Goal: Task Accomplishment & Management: Use online tool/utility

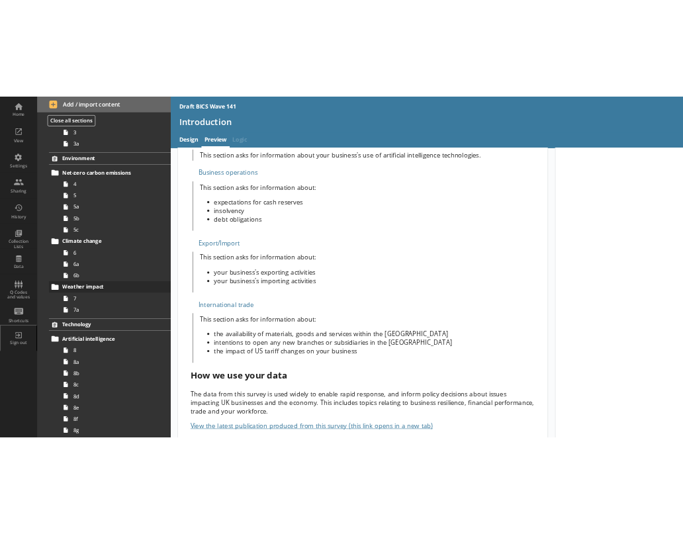
scroll to position [184, 0]
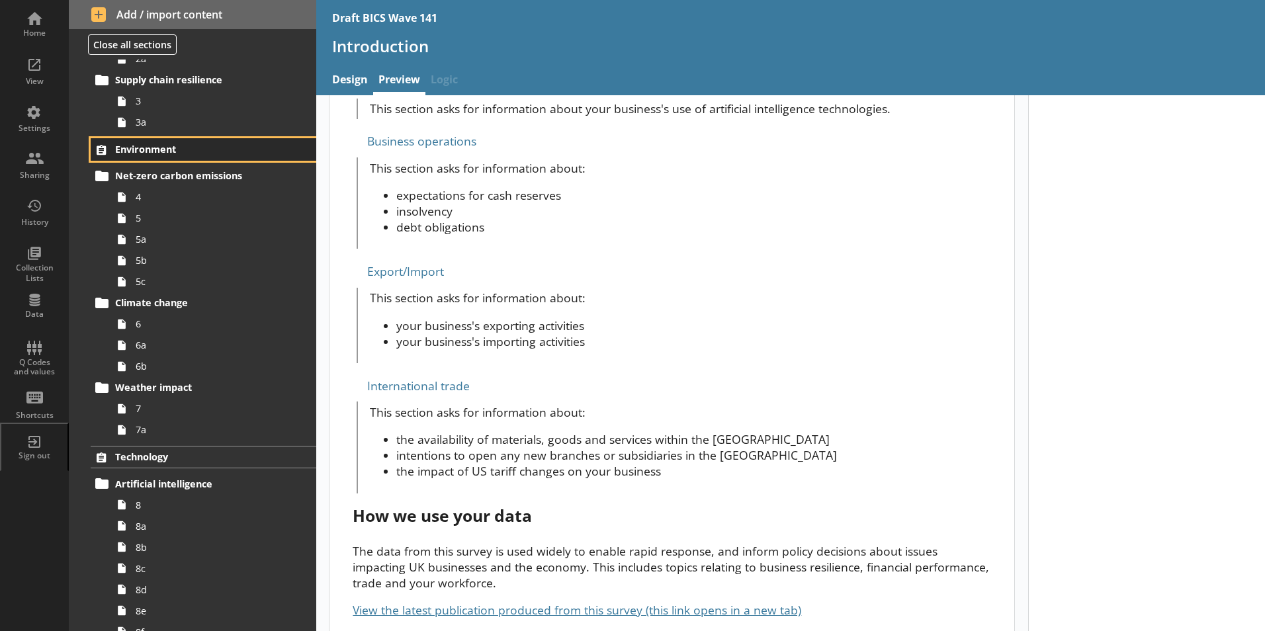
click at [138, 145] on span "Environment" at bounding box center [196, 149] width 162 height 13
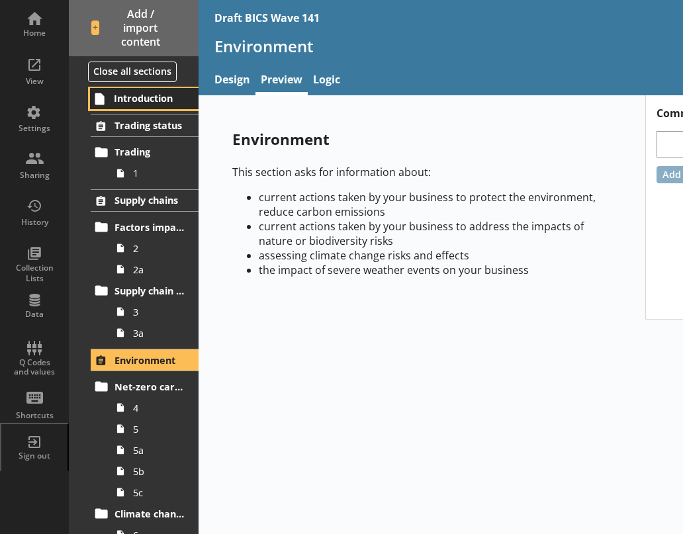
click at [125, 99] on span "Introduction" at bounding box center [149, 98] width 71 height 13
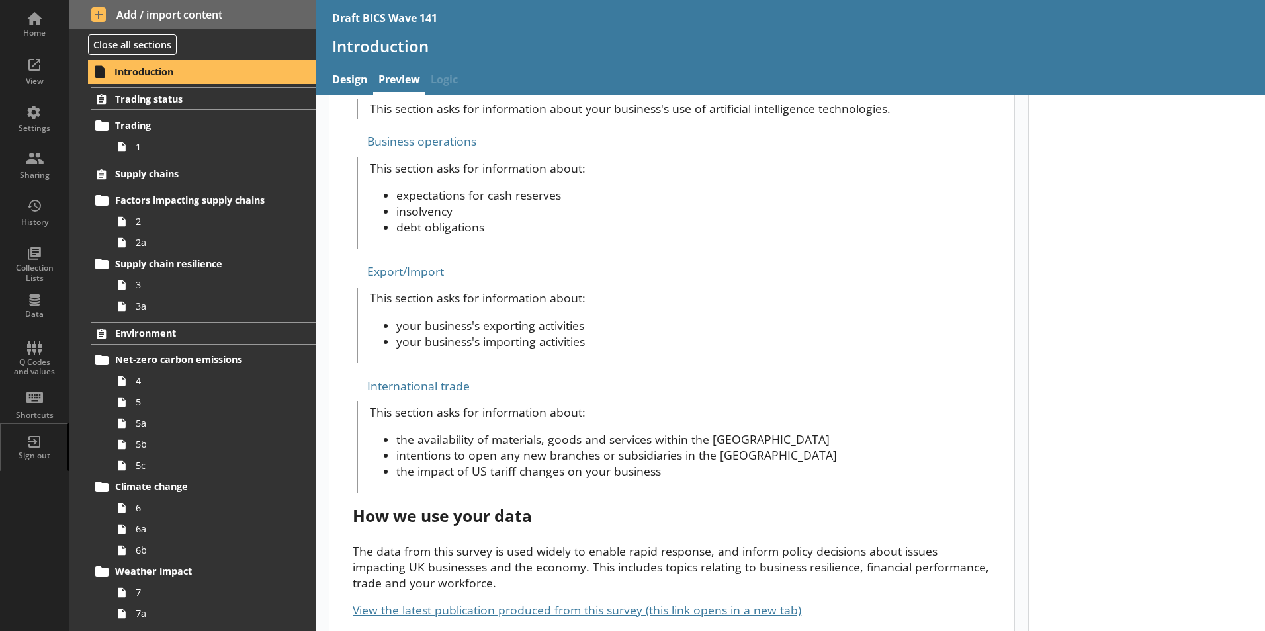
scroll to position [566, 0]
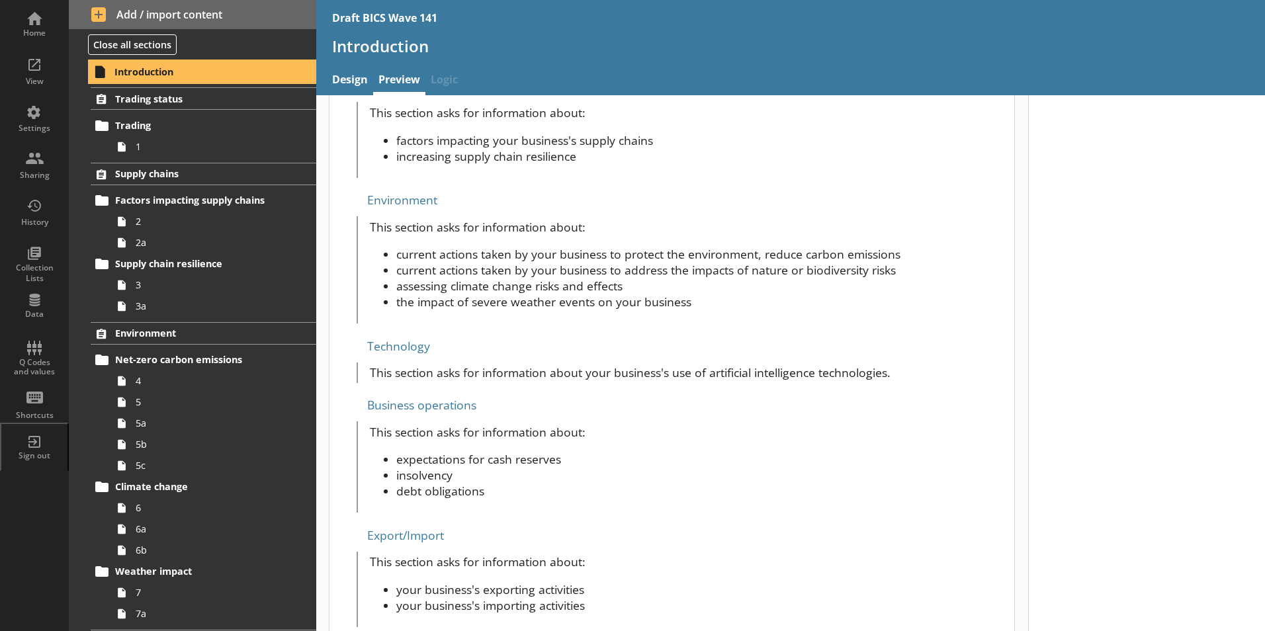
click at [128, 76] on span "Introduction" at bounding box center [195, 71] width 163 height 13
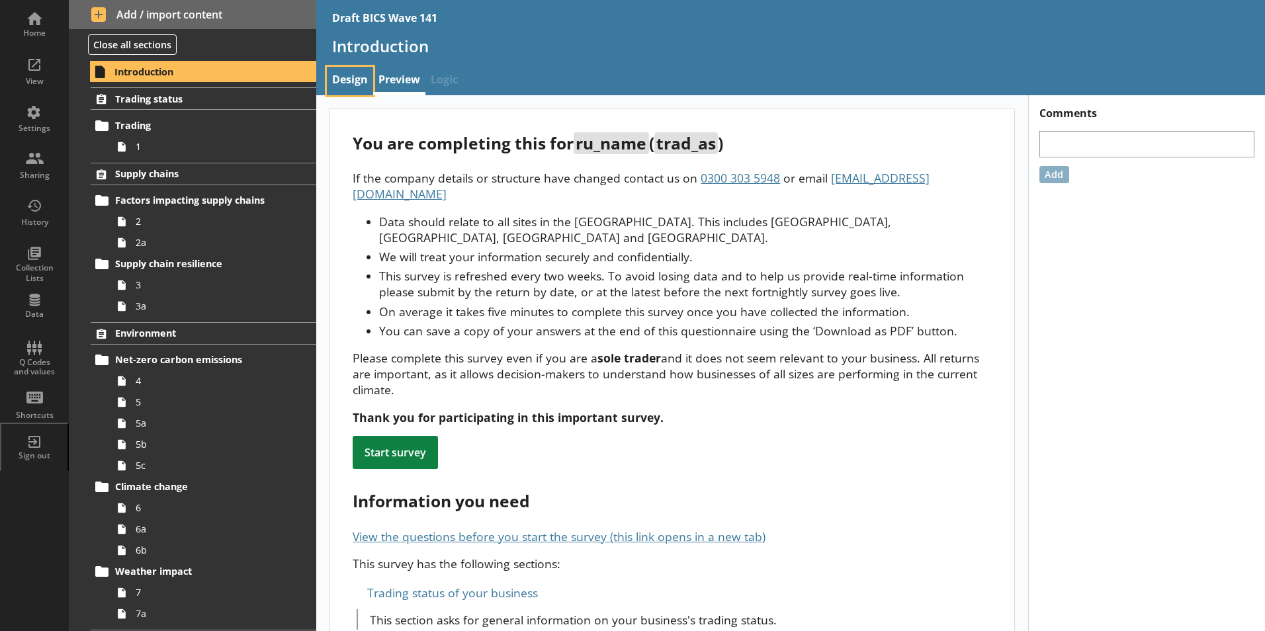
click at [346, 76] on link "Design" at bounding box center [350, 81] width 46 height 28
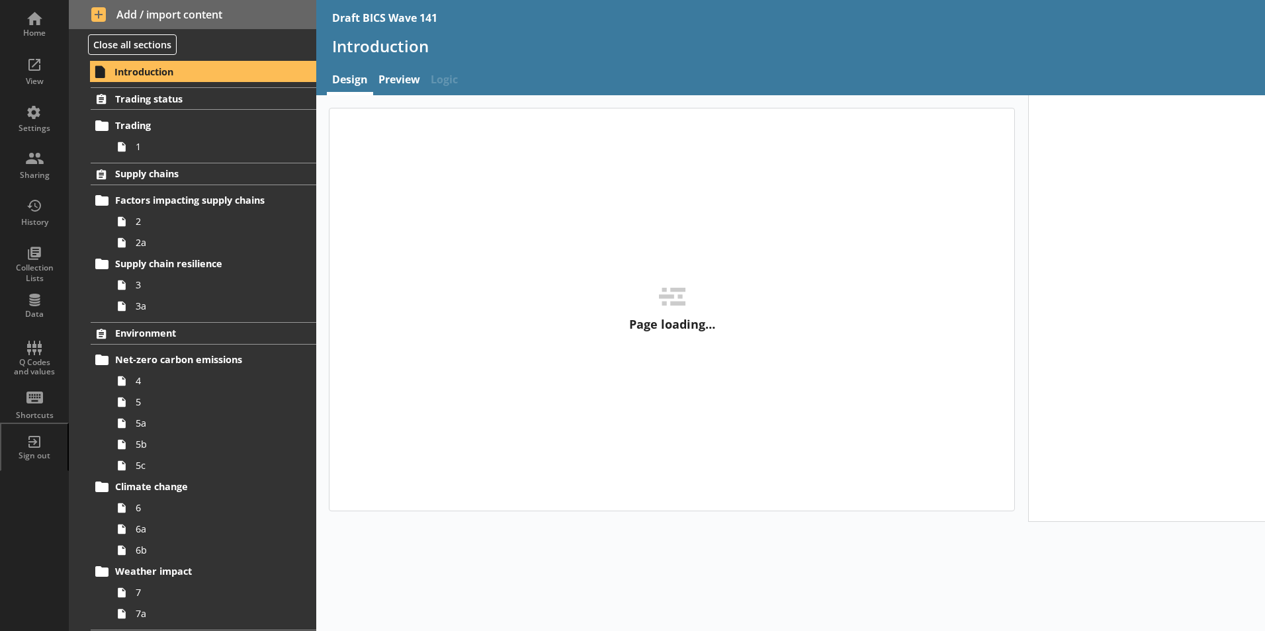
type textarea "x"
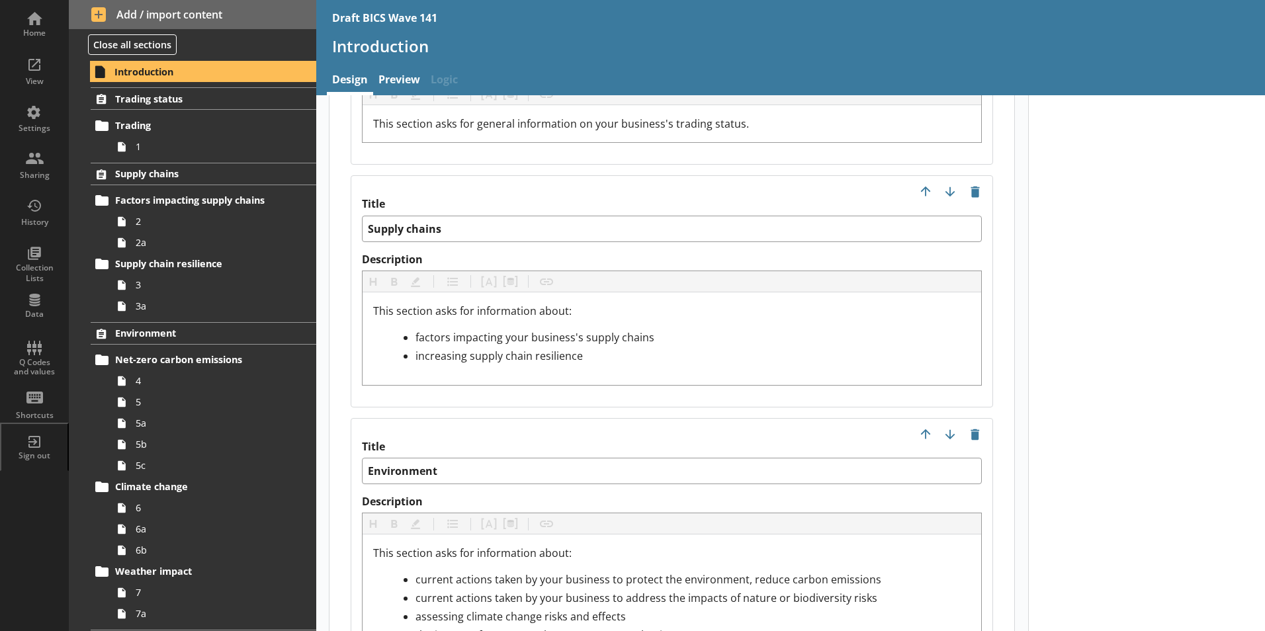
scroll to position [1653, 0]
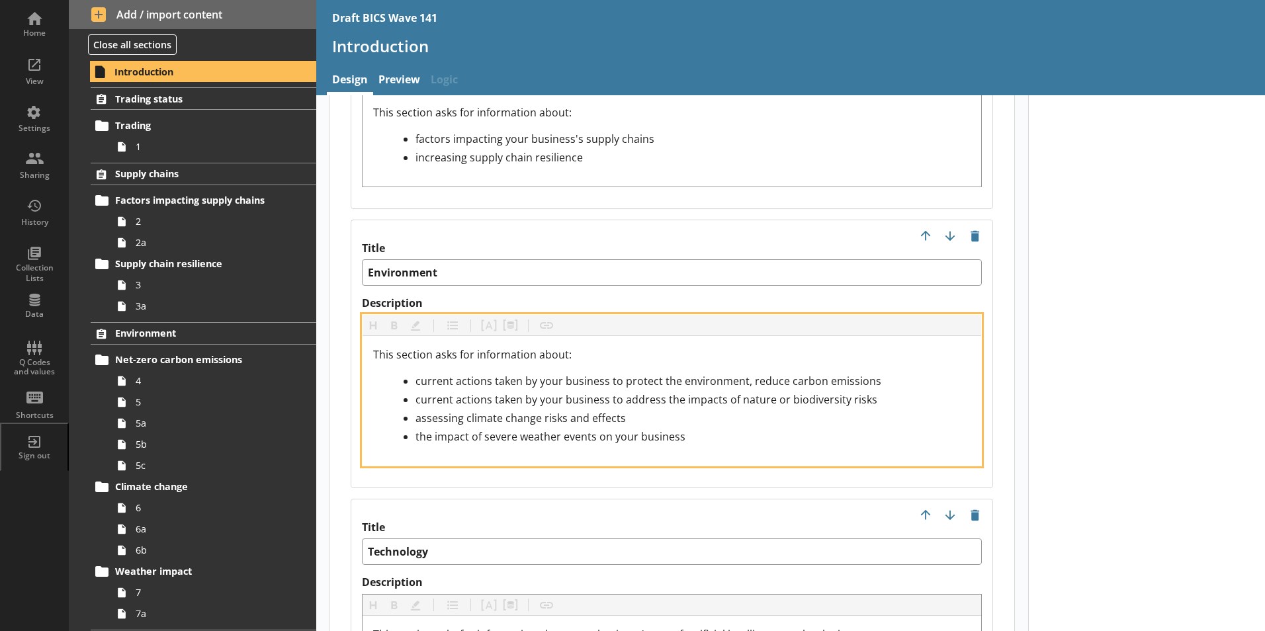
click at [723, 374] on span "current actions taken by your business to protect the environment, reduce carbo…" at bounding box center [648, 381] width 466 height 15
type textarea "x"
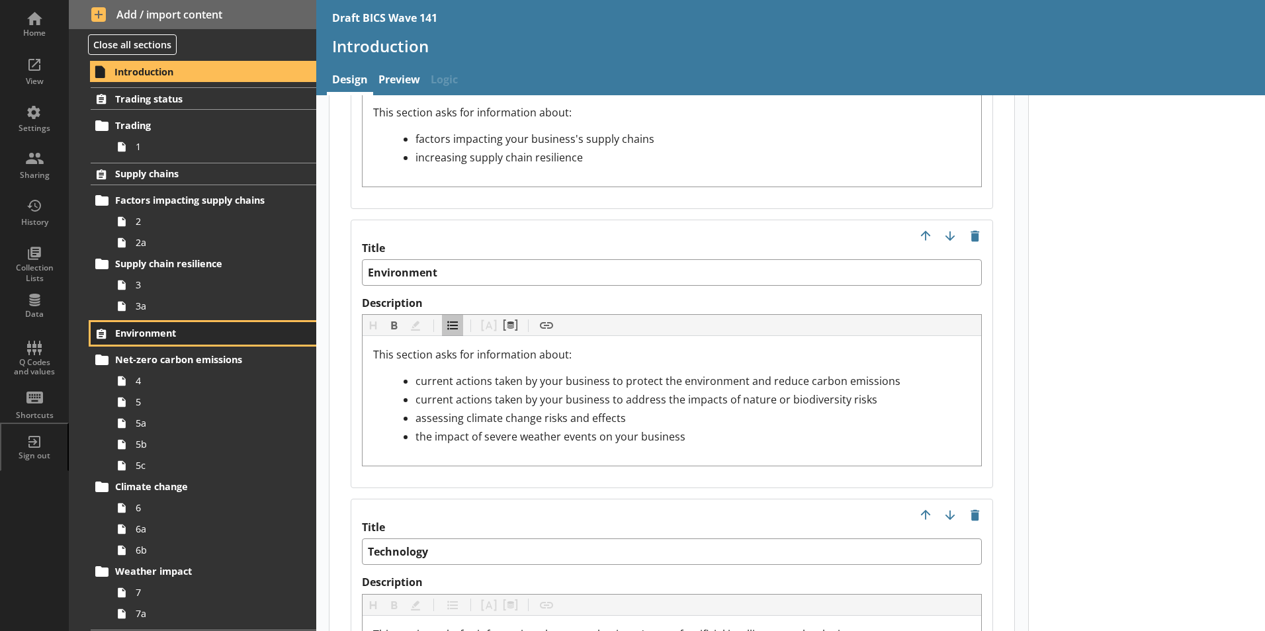
click at [144, 329] on span "Environment" at bounding box center [196, 333] width 162 height 13
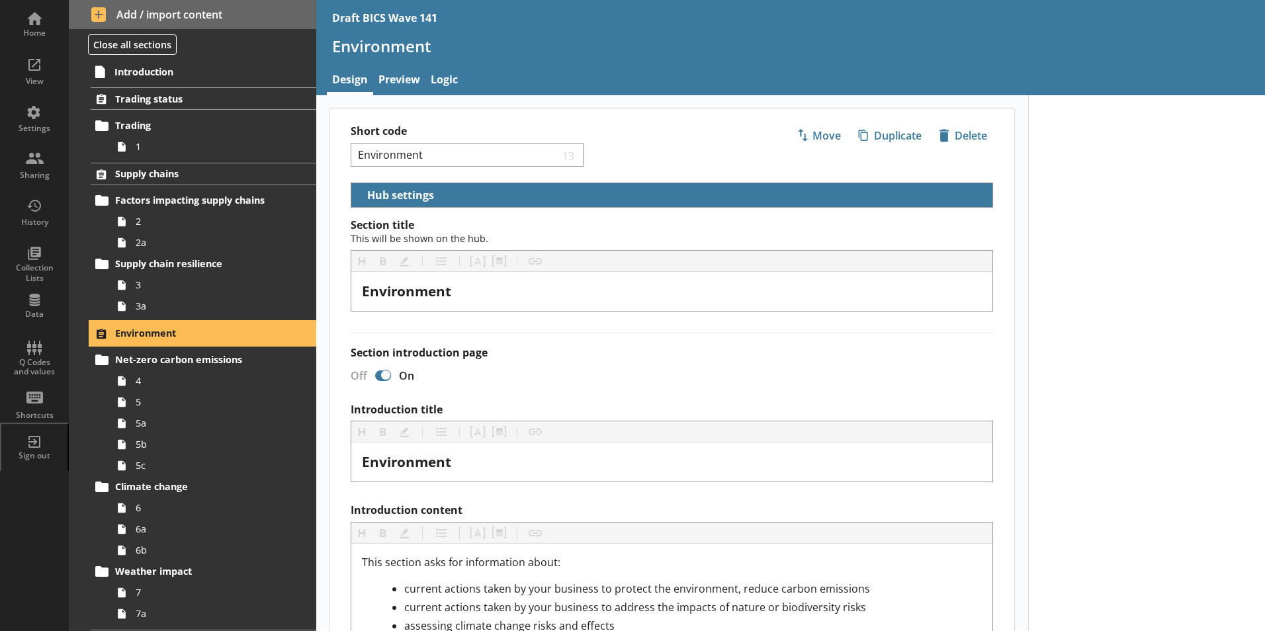
scroll to position [198, 0]
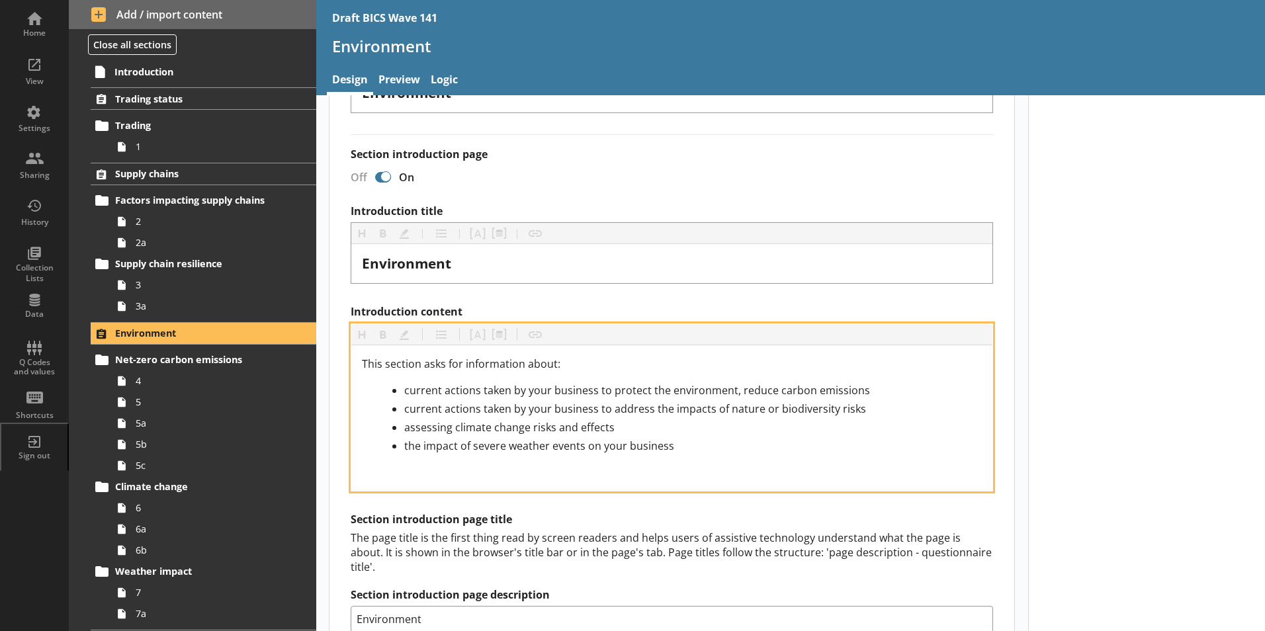
click at [708, 394] on span "current actions taken by your business to protect the environment, reduce carbo…" at bounding box center [637, 390] width 466 height 15
click at [705, 389] on span "current actions taken by your business to protect the environmentand reduce car…" at bounding box center [645, 390] width 482 height 15
click at [798, 440] on div "the impact of severe weather events on your business" at bounding box center [692, 446] width 577 height 16
